Goal: Information Seeking & Learning: Learn about a topic

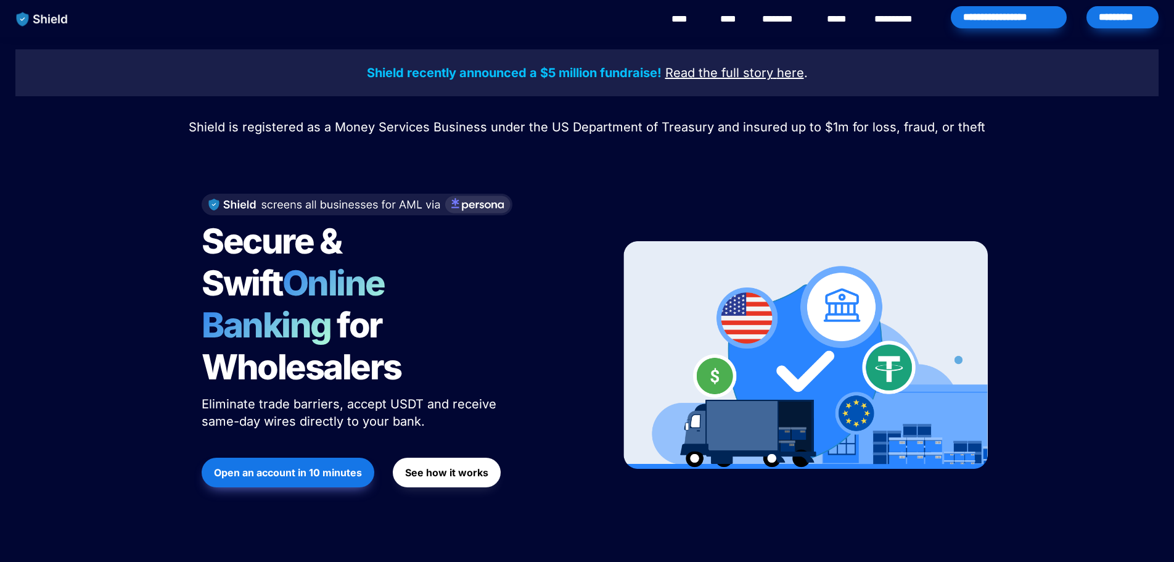
drag, startPoint x: 423, startPoint y: 377, endPoint x: 468, endPoint y: 374, distance: 44.5
click at [468, 393] on p "Eliminate trade barriers, accept USDT and receive same-day wires directly to yo…" at bounding box center [356, 412] width 308 height 39
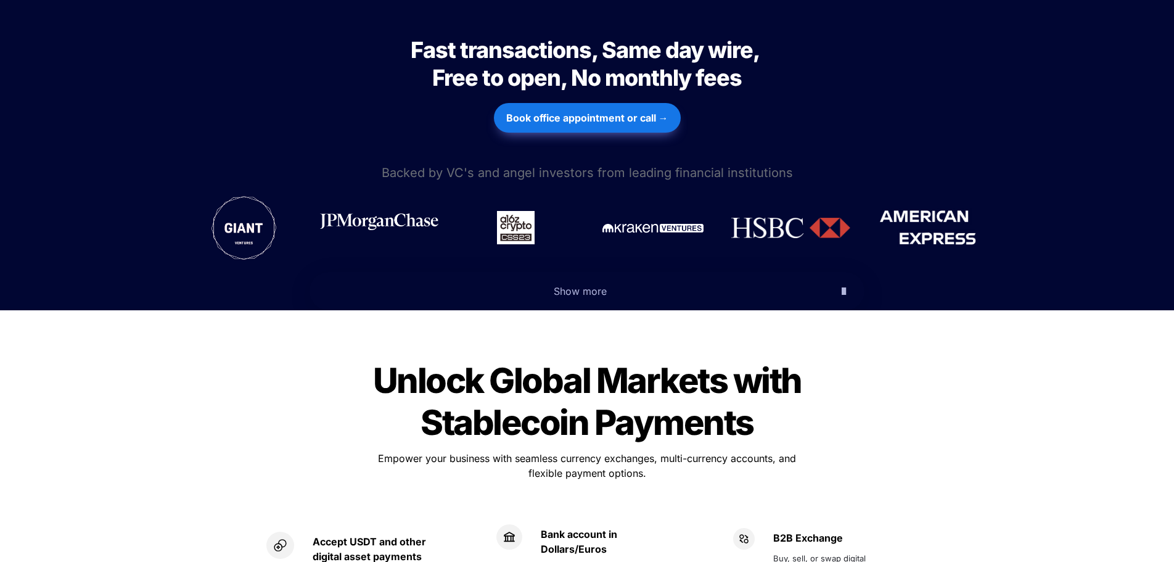
scroll to position [555, 0]
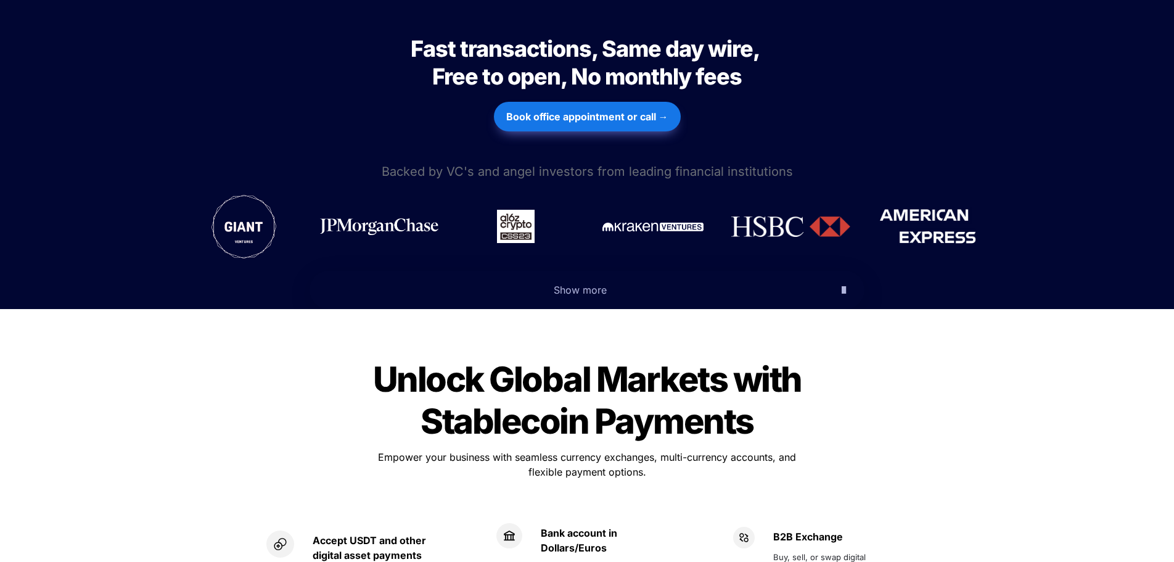
click at [582, 284] on span "Show more" at bounding box center [580, 290] width 53 height 12
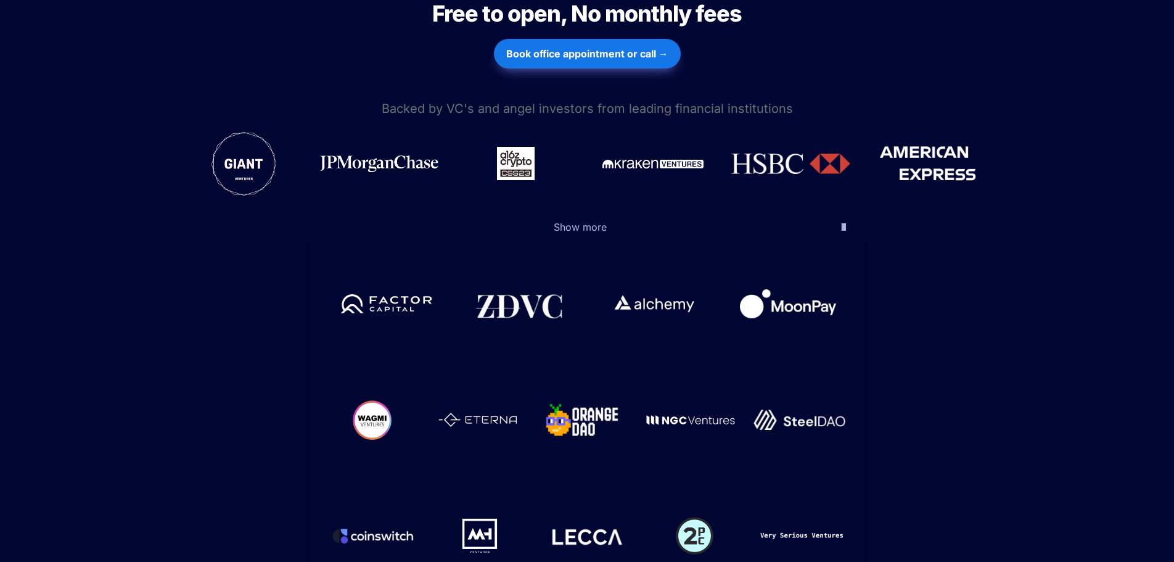
scroll to position [616, 0]
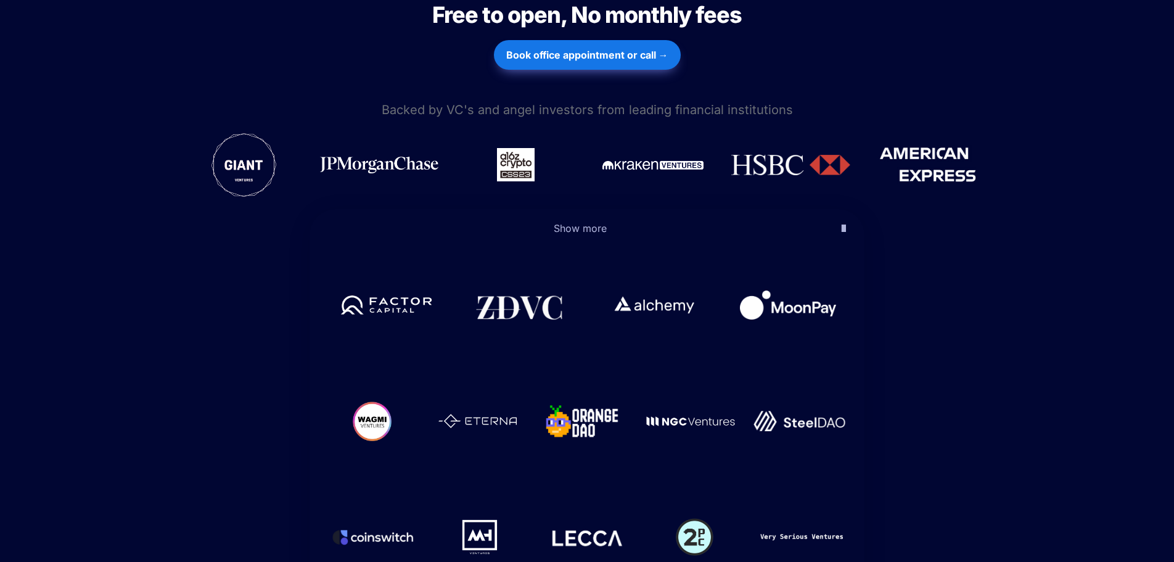
click at [589, 222] on span "Show more" at bounding box center [580, 228] width 53 height 12
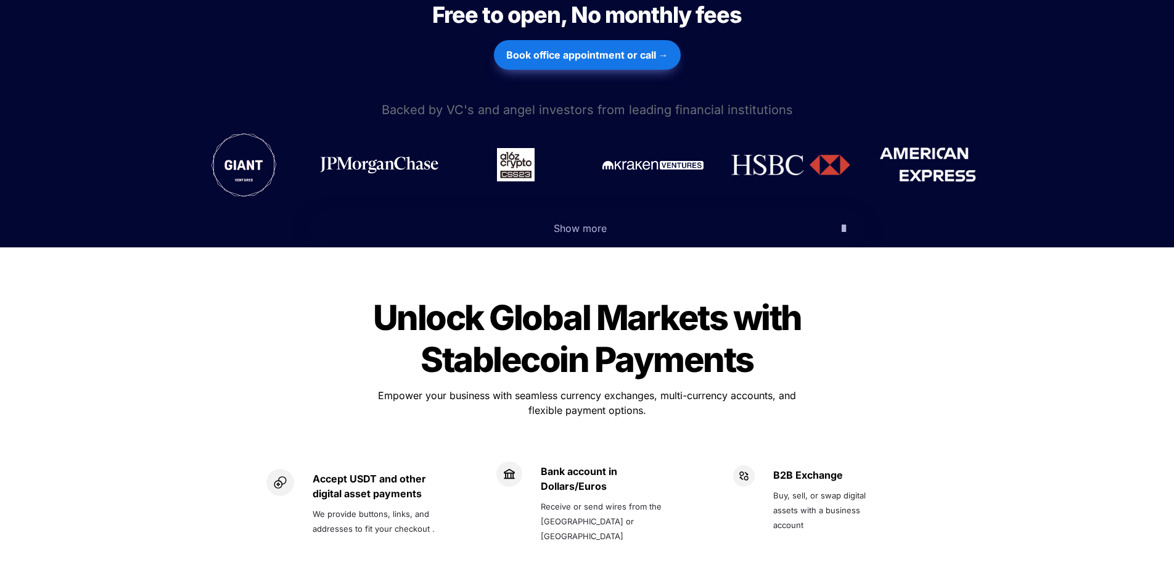
scroll to position [801, 0]
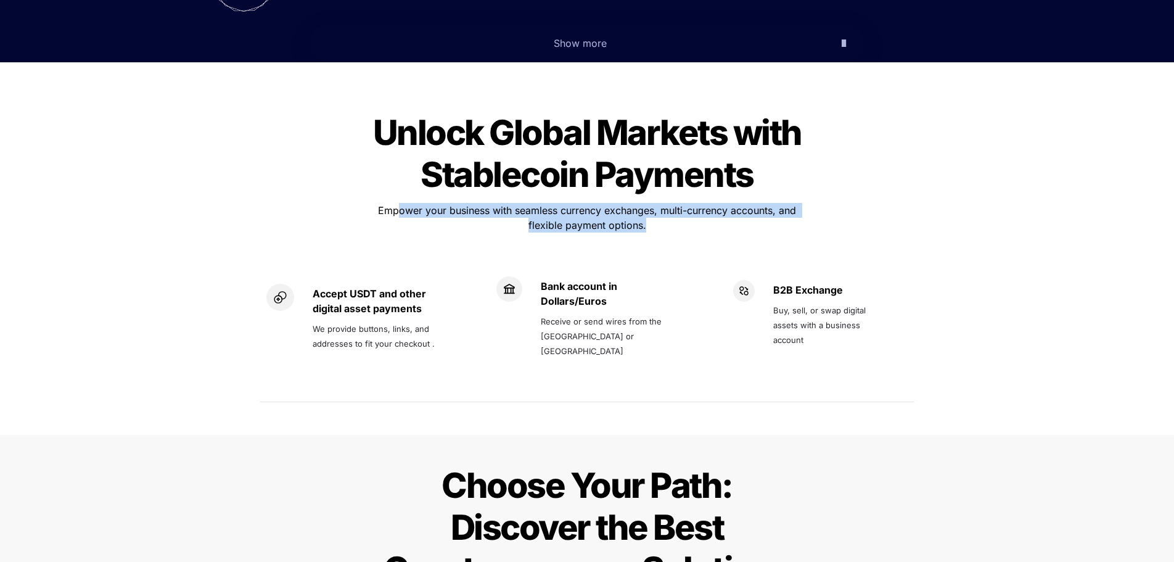
drag, startPoint x: 399, startPoint y: 166, endPoint x: 592, endPoint y: 197, distance: 195.4
click at [592, 197] on div "Unlock Global Markets with Stablecoin Payments Unlock Global Markets with Stabl…" at bounding box center [587, 258] width 678 height 328
click at [592, 235] on div at bounding box center [586, 245] width 431 height 20
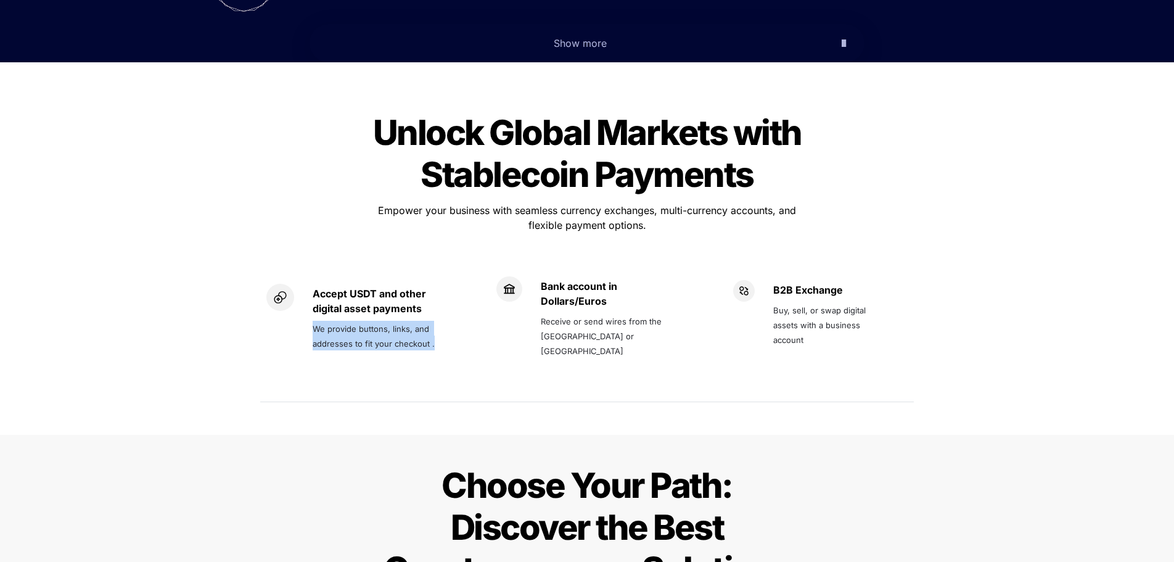
drag, startPoint x: 316, startPoint y: 288, endPoint x: 433, endPoint y: 305, distance: 118.3
click at [433, 318] on p "We provide buttons, links, and addresses to fit your checkout ." at bounding box center [385, 335] width 144 height 35
drag, startPoint x: 592, startPoint y: 296, endPoint x: 537, endPoint y: 295, distance: 54.9
click at [537, 295] on div "Bank account in Dollars/Euros Receive or send wires from the US or Europe" at bounding box center [586, 318] width 181 height 84
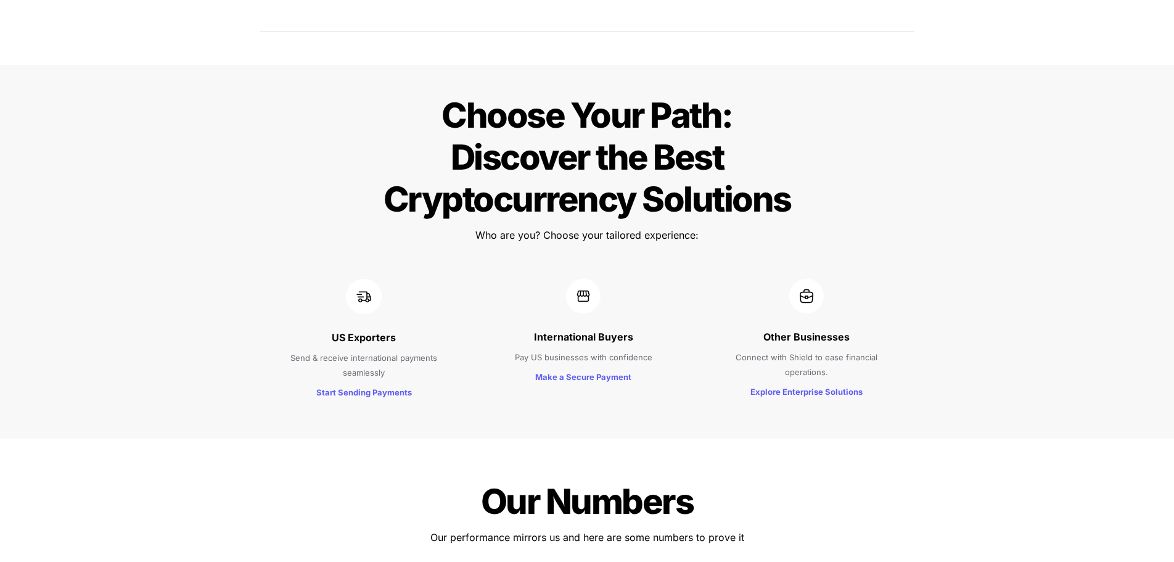
scroll to position [1233, 0]
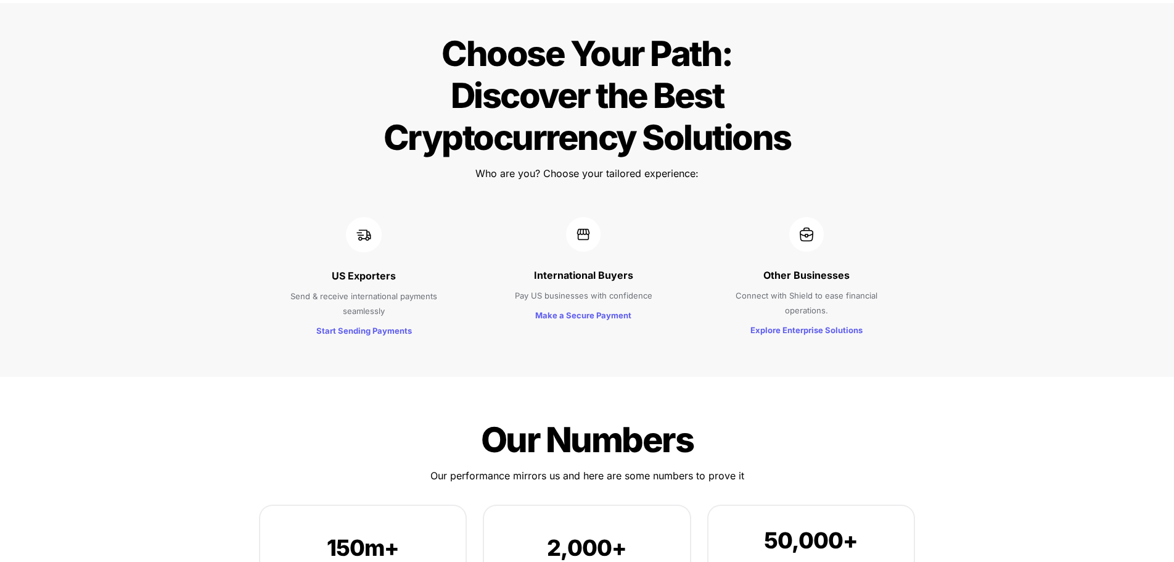
drag, startPoint x: 396, startPoint y: 269, endPoint x: 432, endPoint y: 269, distance: 36.4
click at [432, 285] on p "Send & receive international payments seamlessly" at bounding box center [364, 302] width 174 height 35
drag, startPoint x: 521, startPoint y: 253, endPoint x: 649, endPoint y: 258, distance: 127.7
click at [649, 290] on span "Pay US businesses with confidence" at bounding box center [583, 295] width 137 height 10
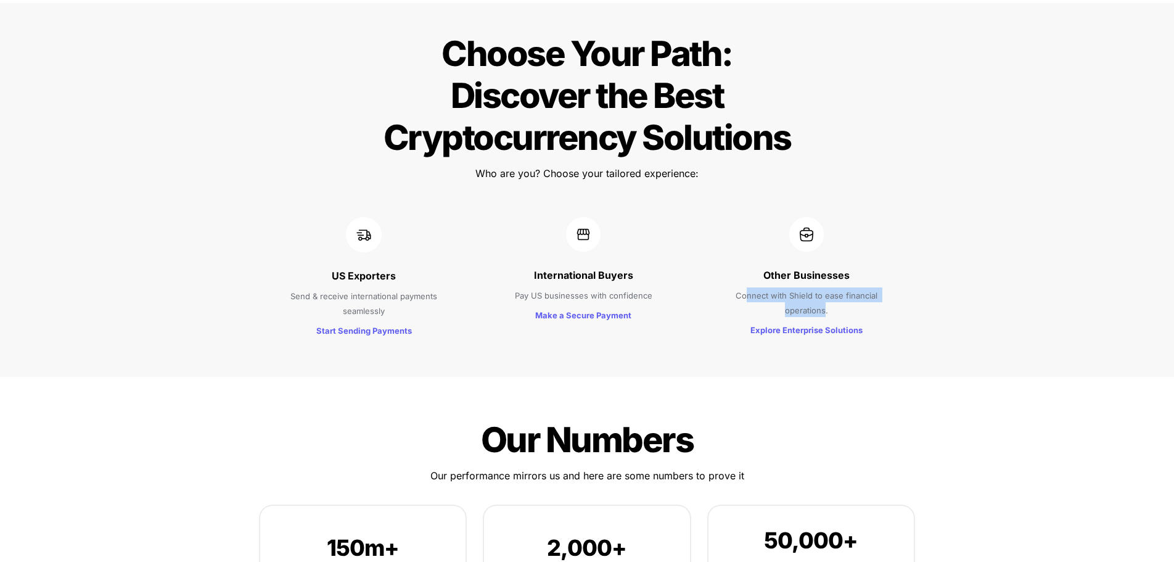
drag, startPoint x: 745, startPoint y: 250, endPoint x: 824, endPoint y: 261, distance: 79.8
click at [824, 288] on span "Connect with Shield to ease financial operations." at bounding box center [807, 301] width 144 height 27
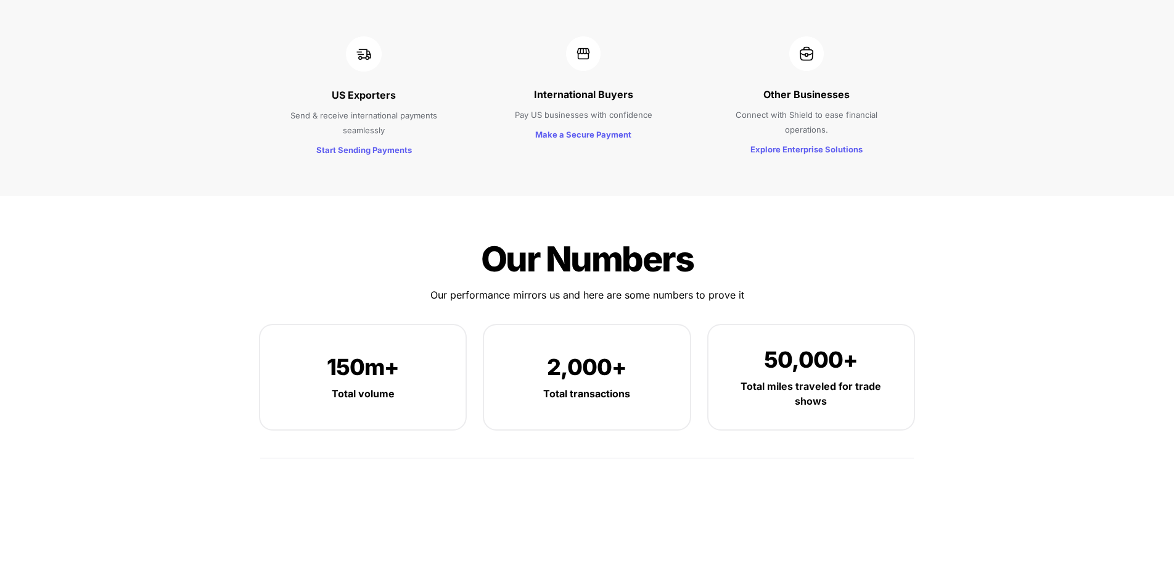
scroll to position [1418, 0]
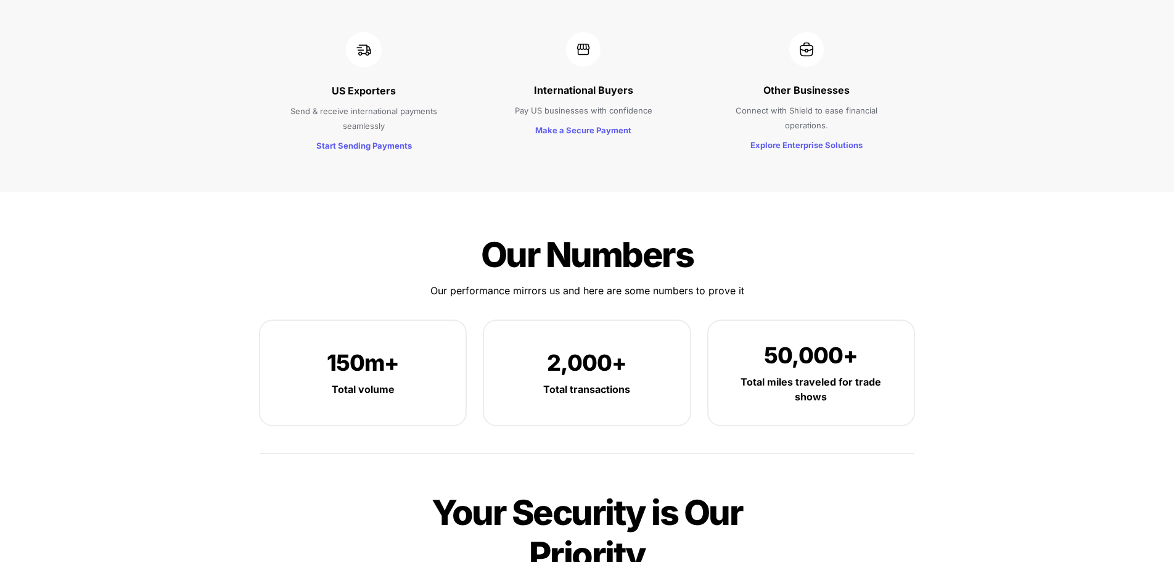
click at [1164, 313] on div "Our Numbers Our Numbers Our performance mirrors us and here are some numbers to…" at bounding box center [587, 498] width 1174 height 613
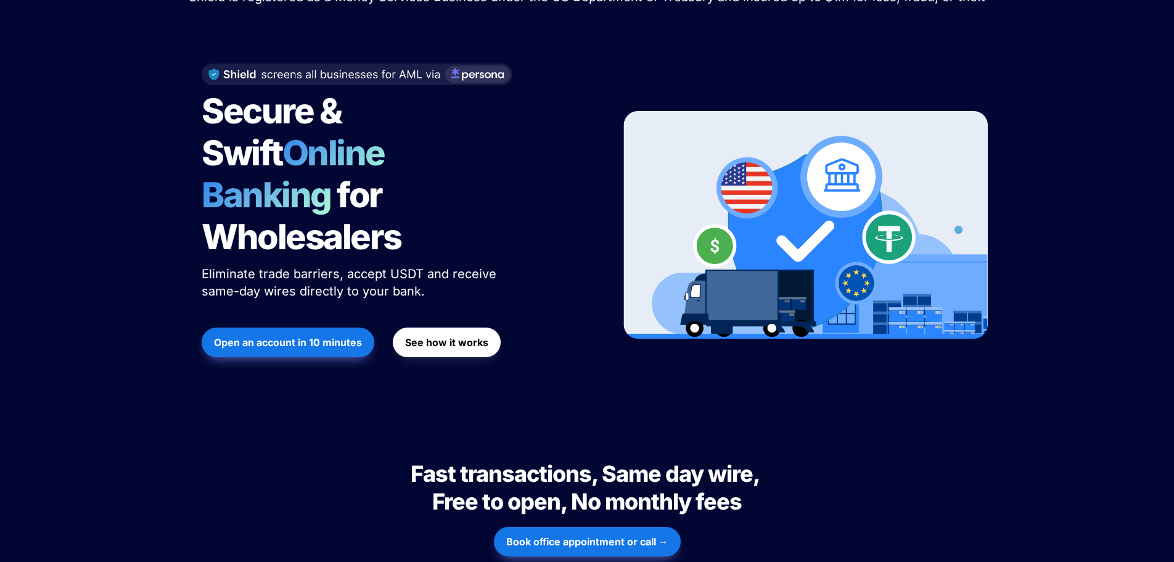
scroll to position [0, 0]
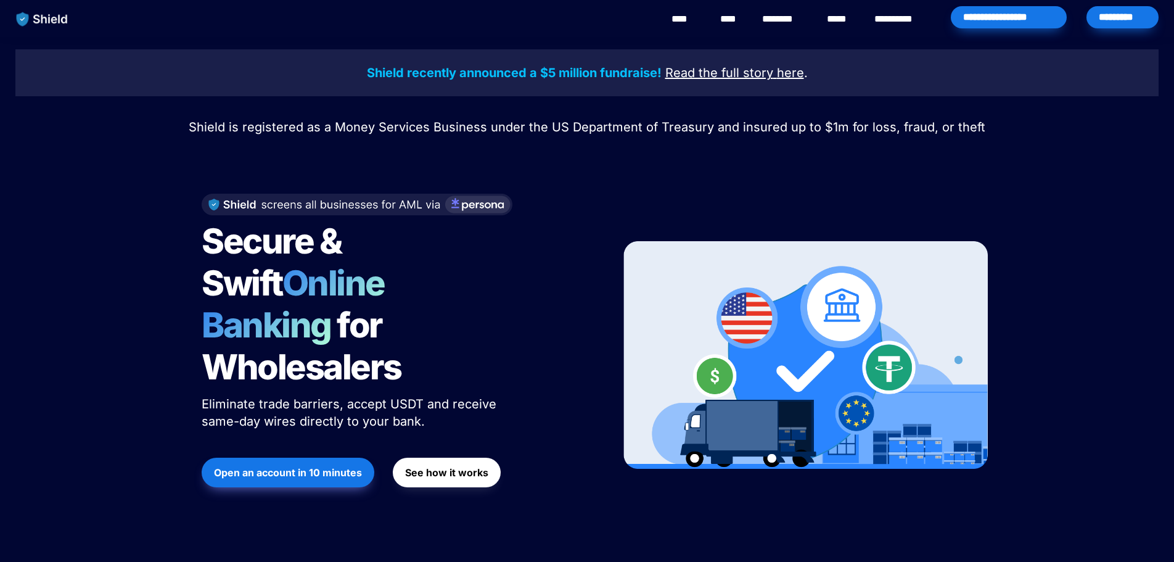
click at [685, 22] on link "****" at bounding box center [685, 19] width 28 height 15
click at [738, 24] on link "****" at bounding box center [730, 19] width 21 height 15
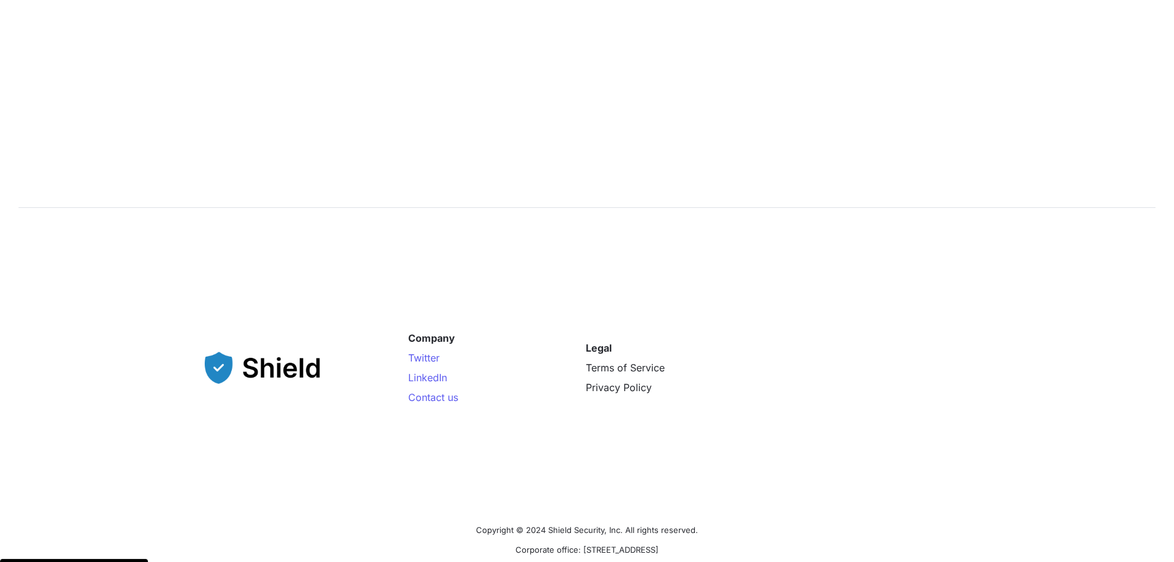
scroll to position [1954, 0]
